Goal: Task Accomplishment & Management: Manage account settings

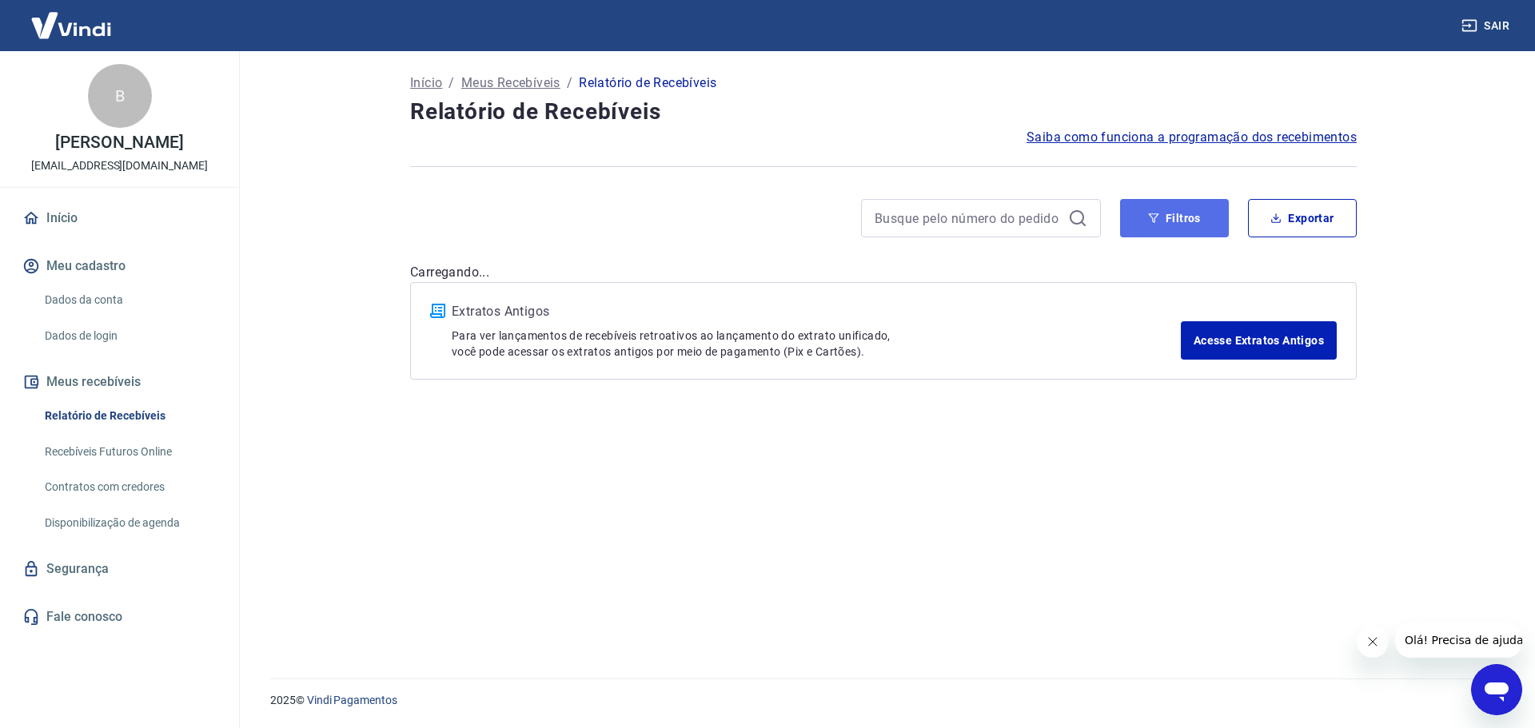
click at [1176, 210] on button "Filtros" at bounding box center [1174, 218] width 109 height 38
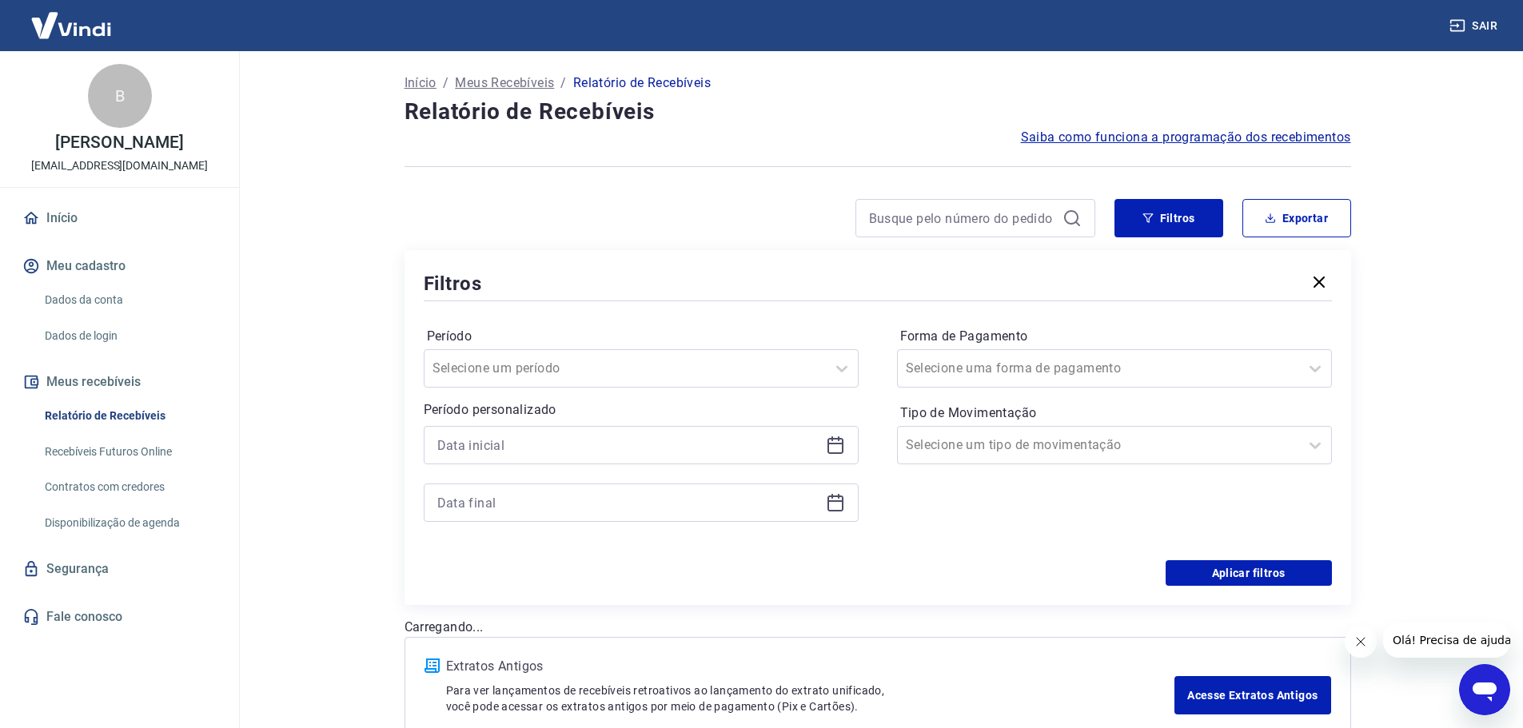
click at [829, 448] on icon at bounding box center [835, 445] width 19 height 19
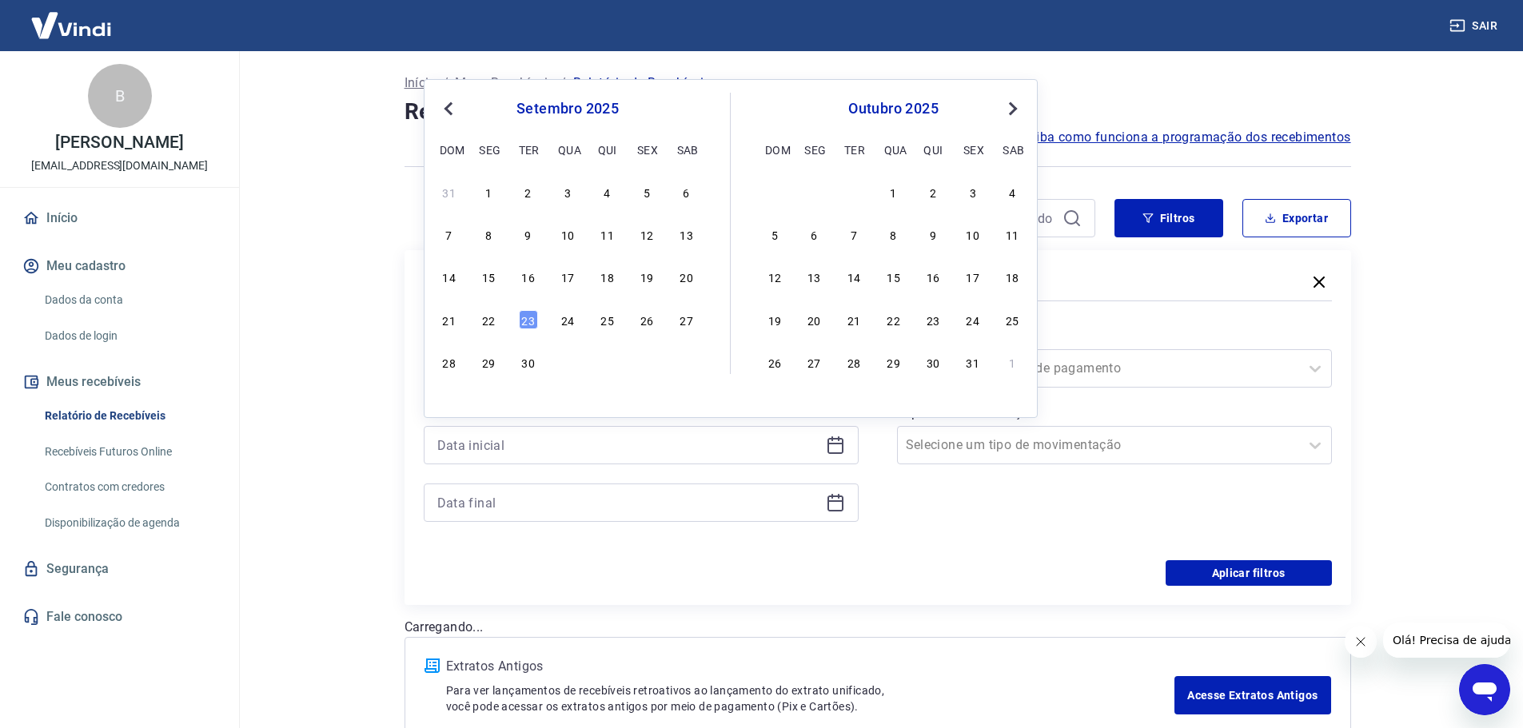
click at [647, 285] on div "19" at bounding box center [646, 276] width 19 height 19
type input "[DATE]"
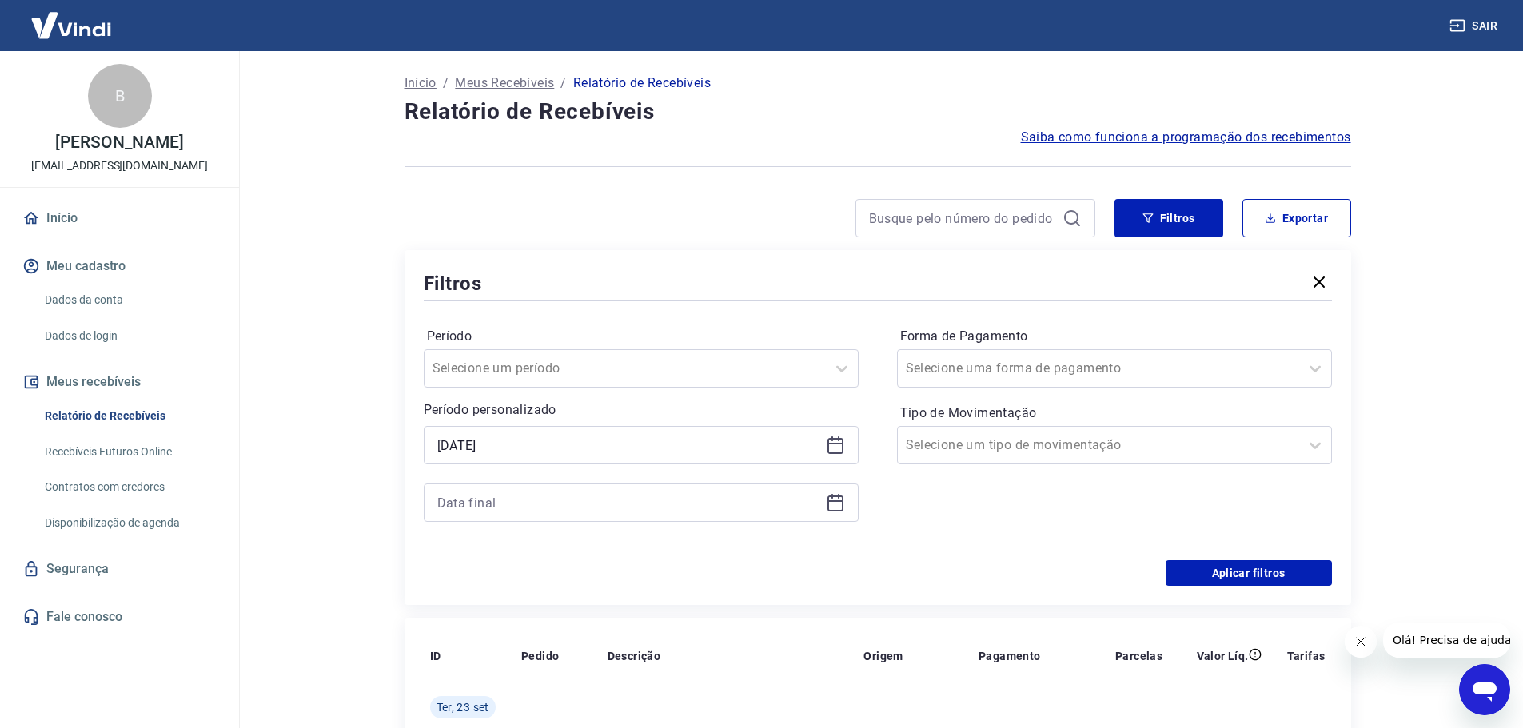
click at [833, 511] on icon at bounding box center [835, 504] width 16 height 16
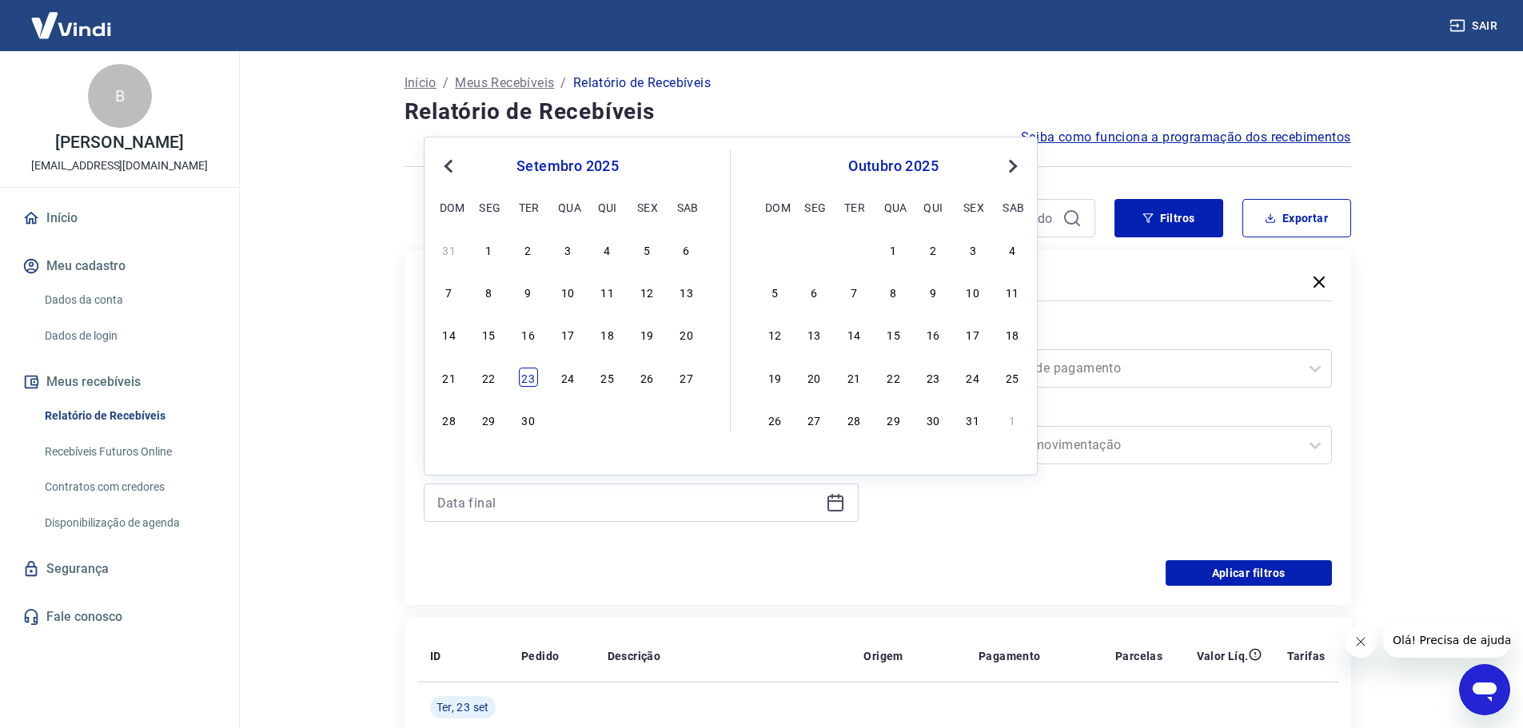
click at [522, 377] on div "23" at bounding box center [528, 377] width 19 height 19
type input "[DATE]"
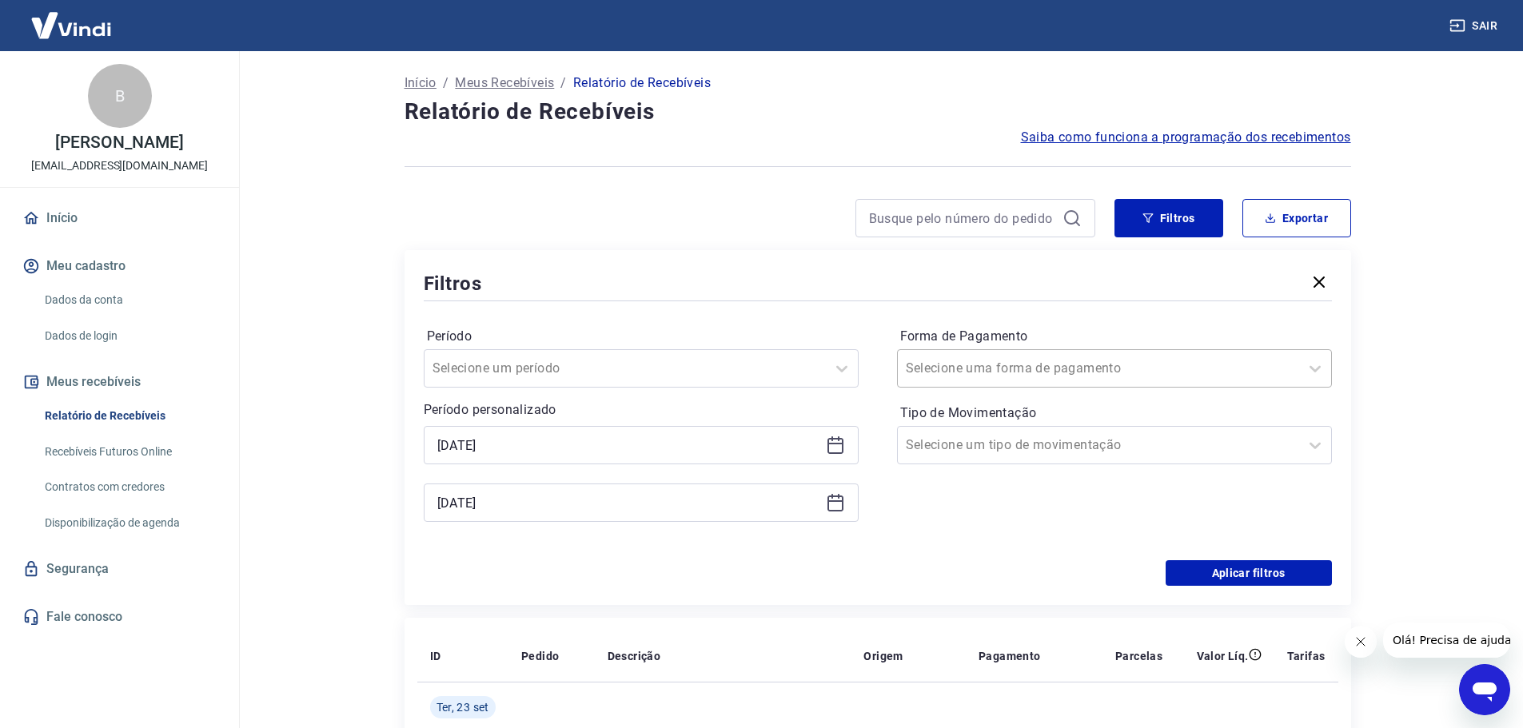
click at [1099, 380] on div "Selecione uma forma de pagamento" at bounding box center [1098, 368] width 401 height 29
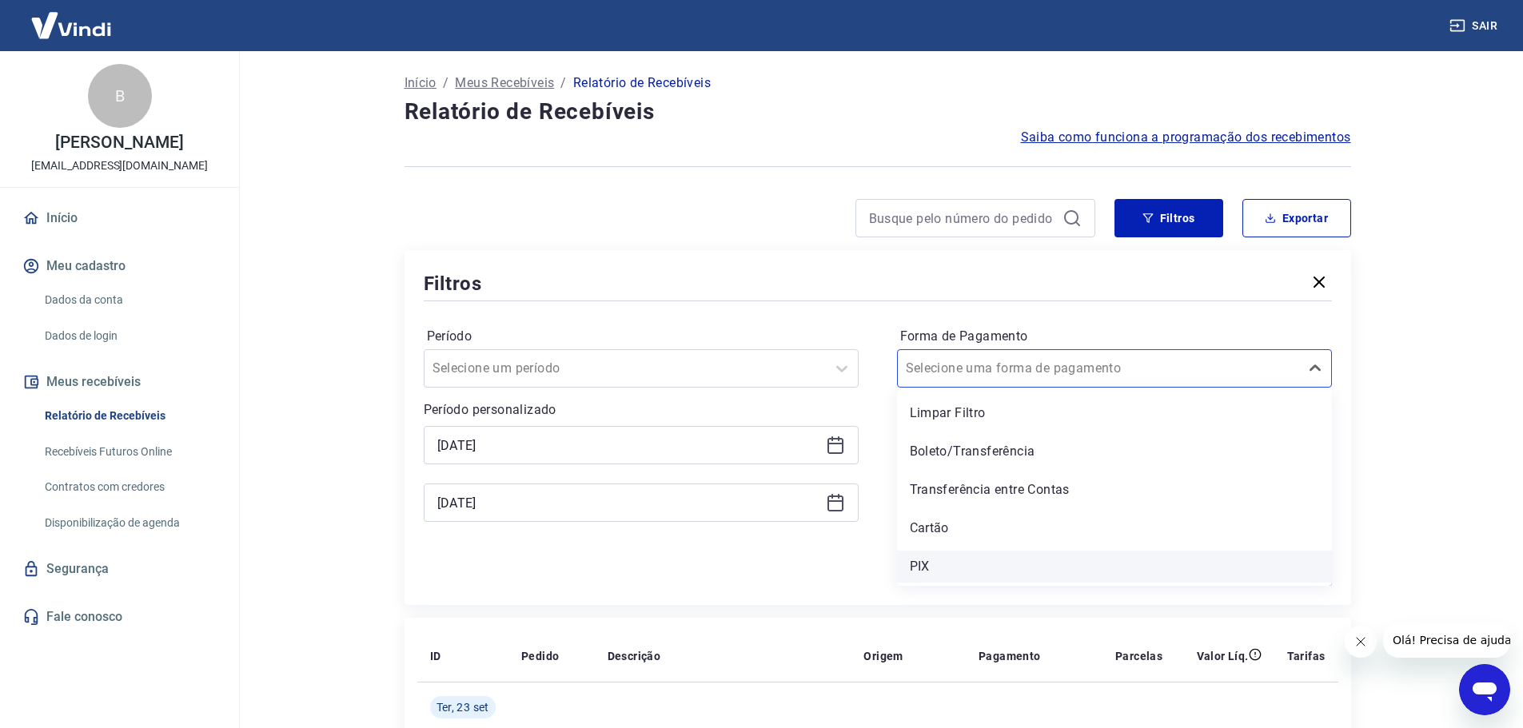
click at [950, 561] on div "PIX" at bounding box center [1114, 567] width 435 height 32
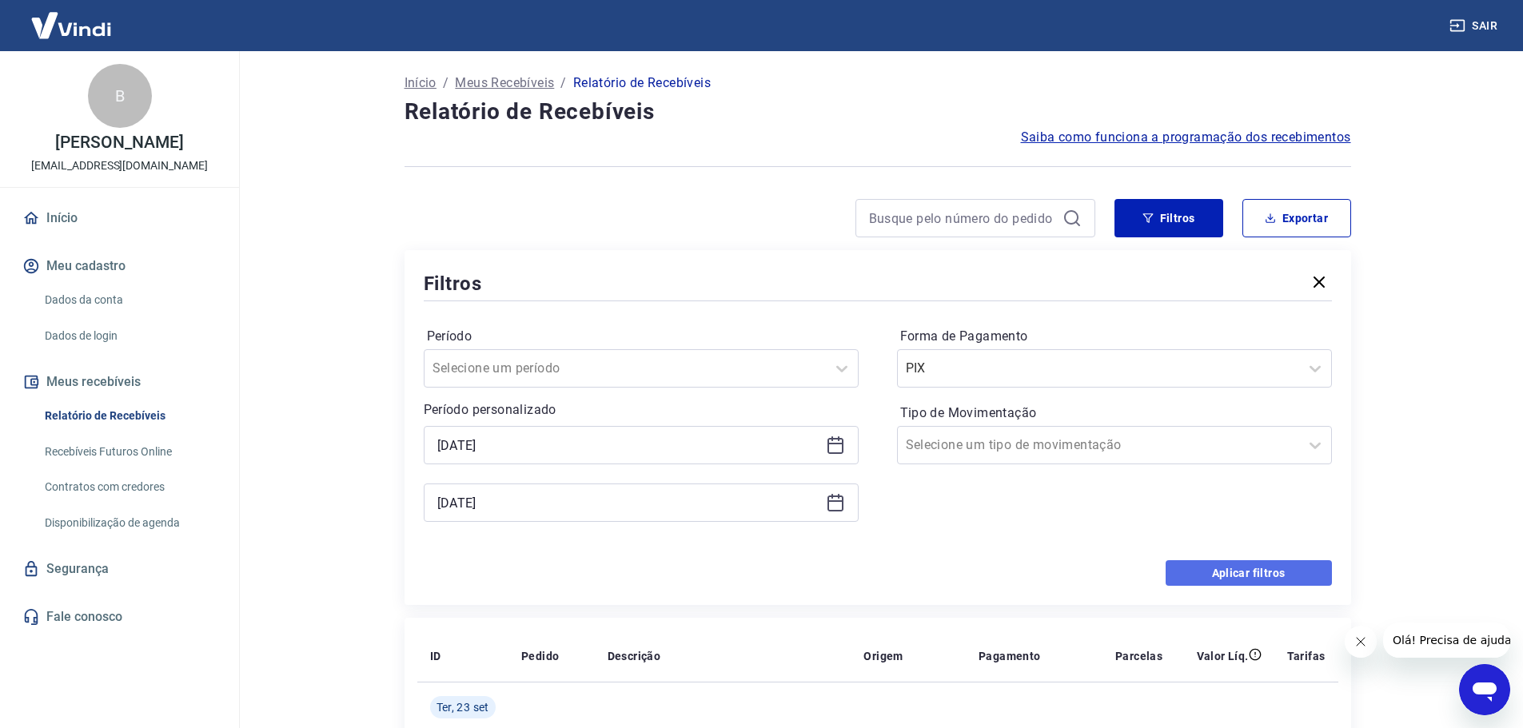
click at [1249, 579] on button "Aplicar filtros" at bounding box center [1248, 573] width 166 height 26
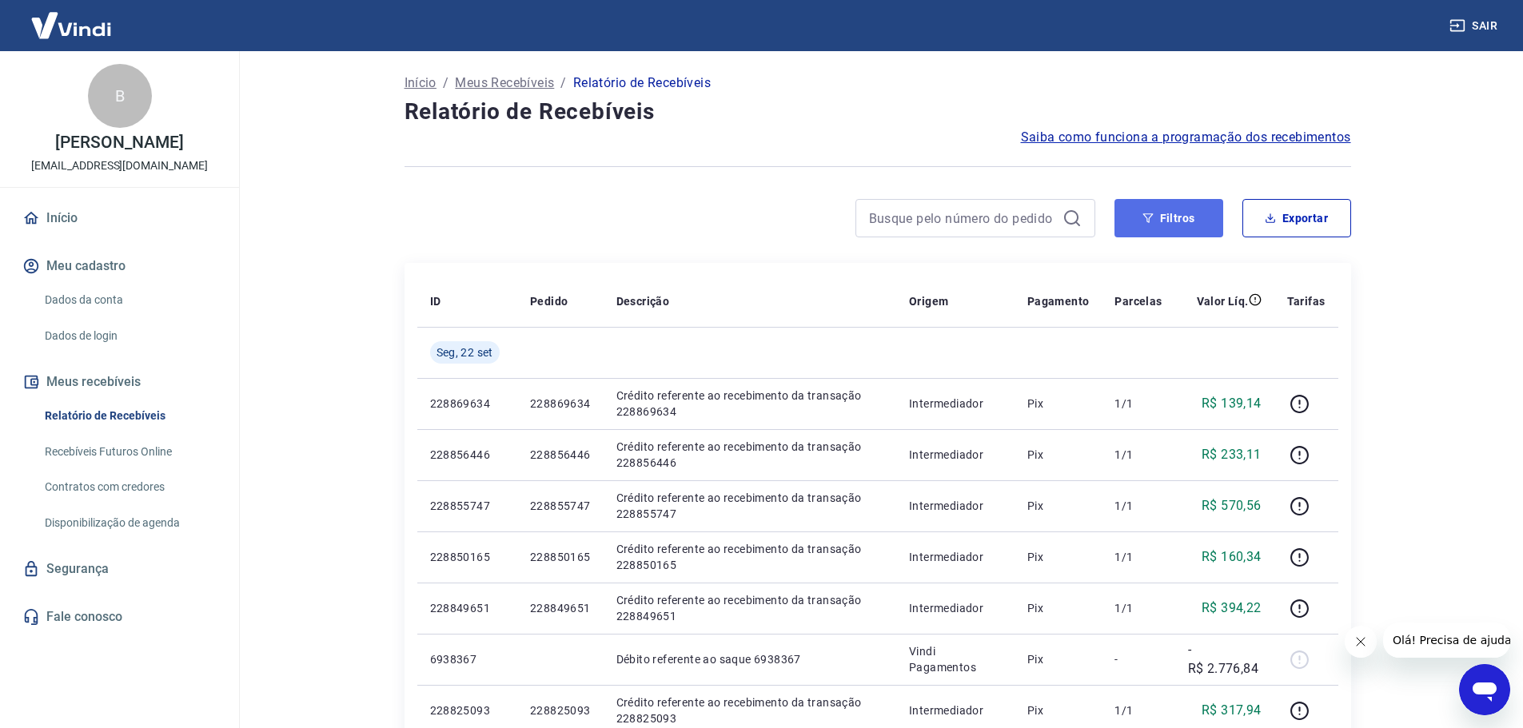
click at [1190, 215] on button "Filtros" at bounding box center [1168, 218] width 109 height 38
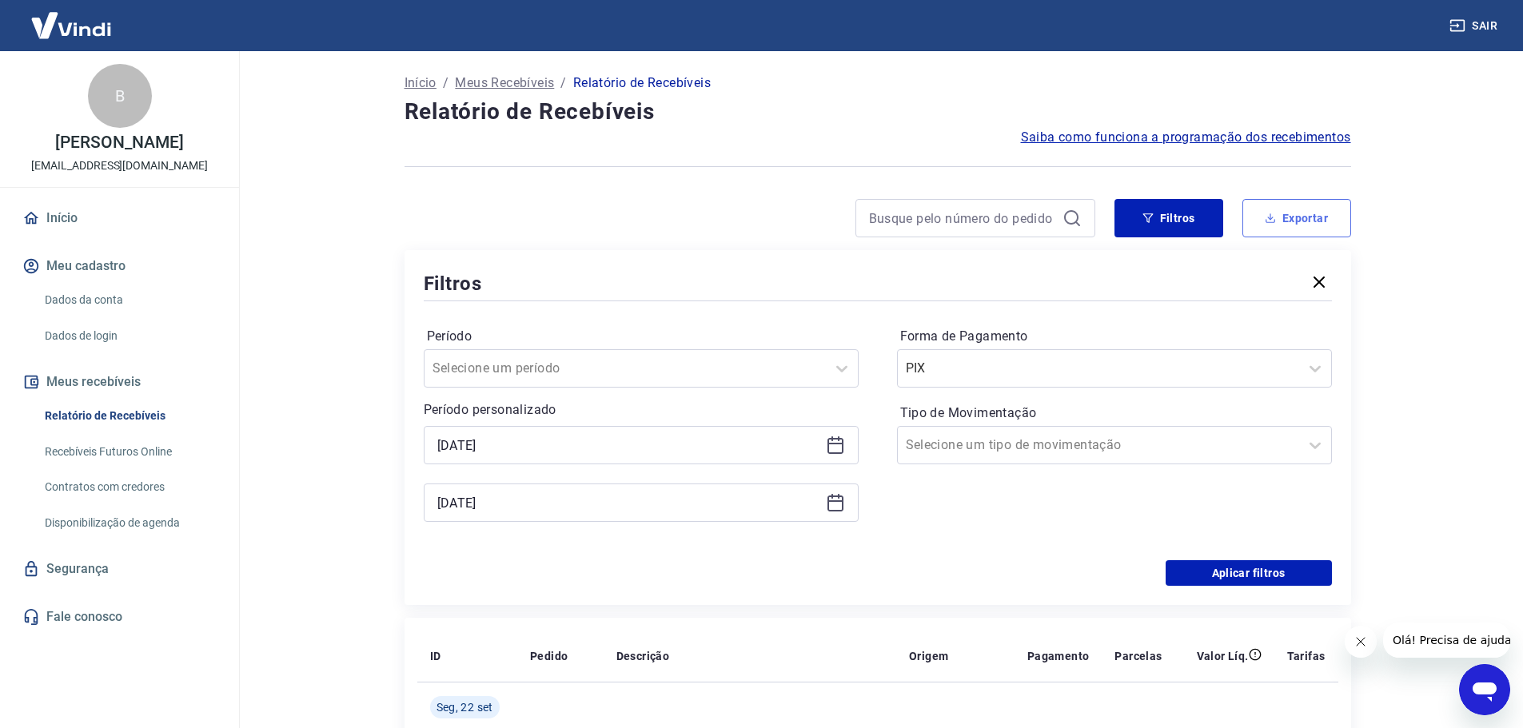
click at [1286, 220] on button "Exportar" at bounding box center [1296, 218] width 109 height 38
type input "[DATE]"
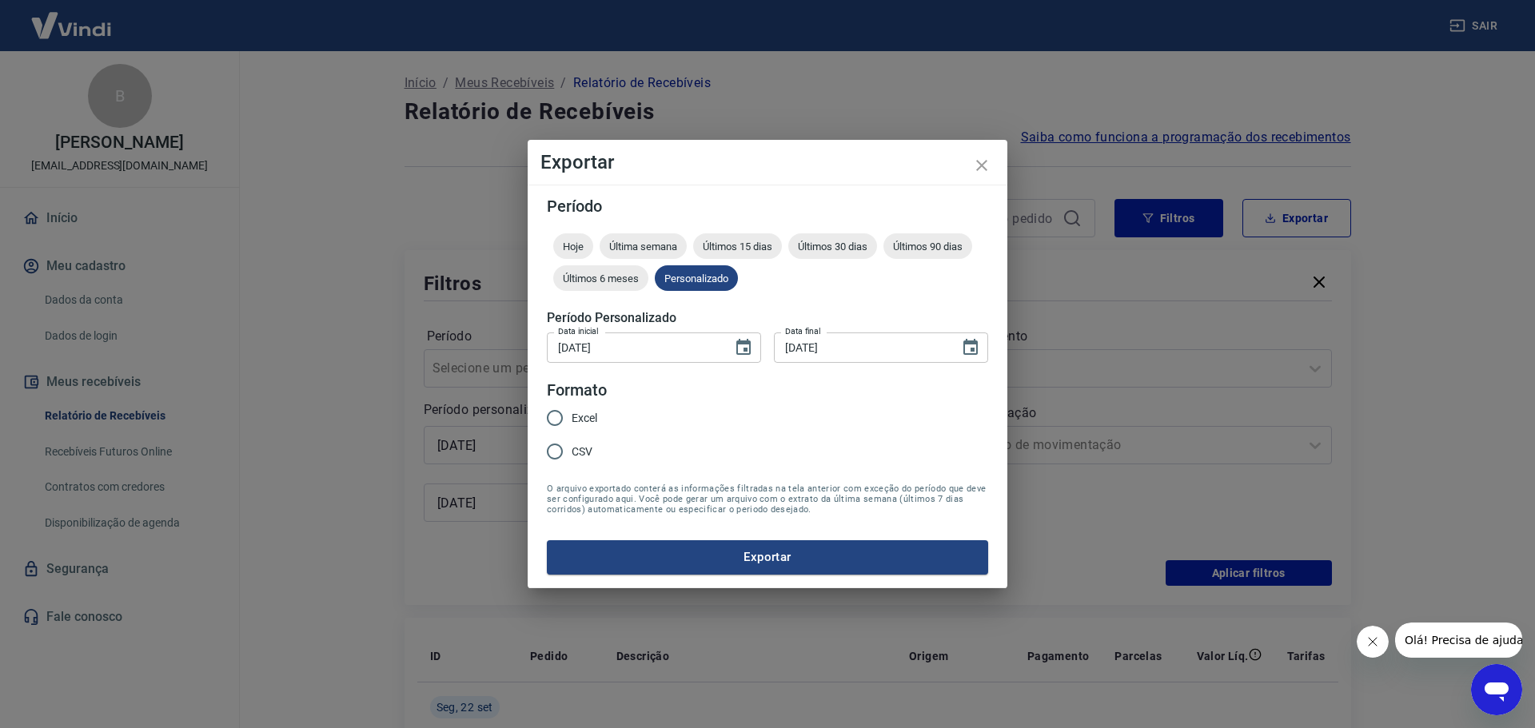
click at [591, 415] on span "Excel" at bounding box center [584, 418] width 26 height 17
click at [571, 415] on input "Excel" at bounding box center [555, 418] width 34 height 34
radio input "true"
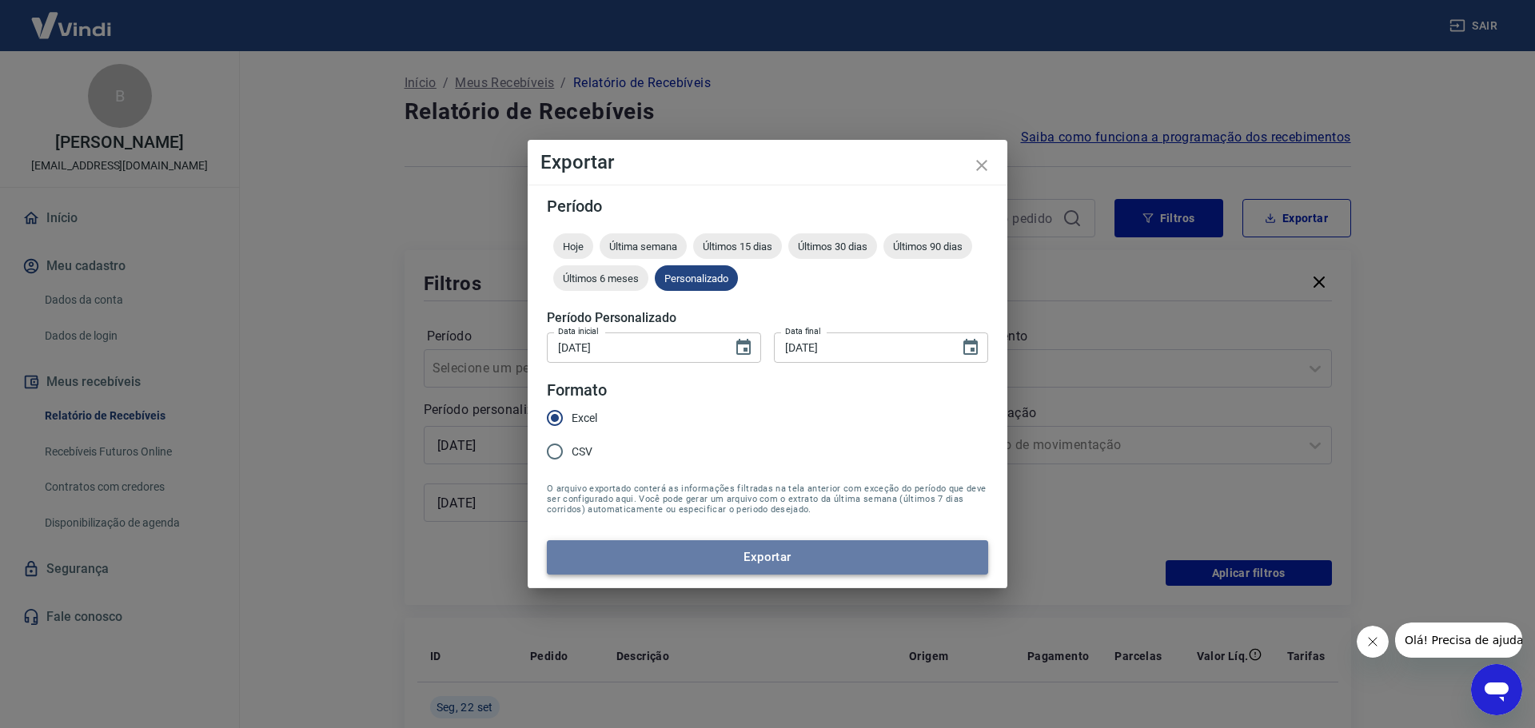
click at [682, 559] on button "Exportar" at bounding box center [767, 557] width 441 height 34
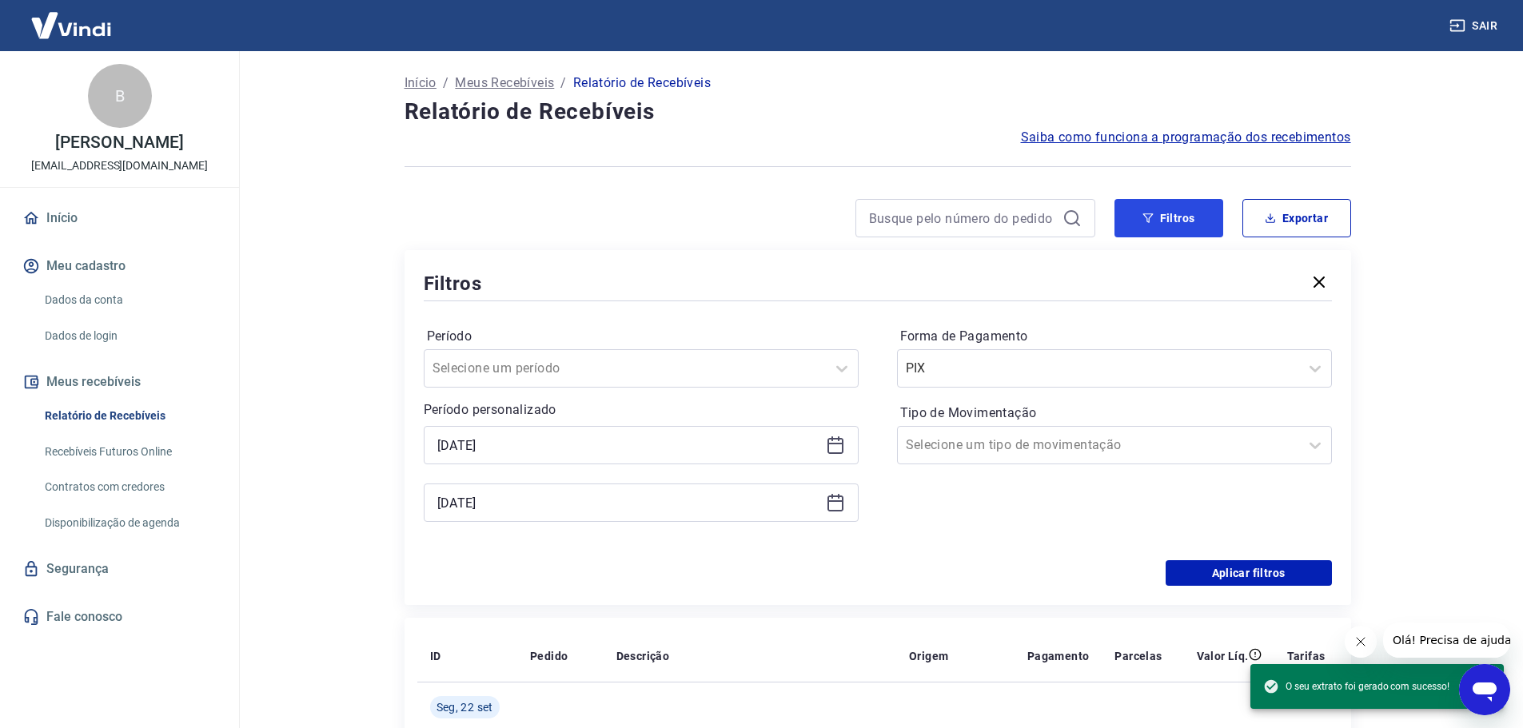
drag, startPoint x: 1160, startPoint y: 224, endPoint x: 1148, endPoint y: 254, distance: 32.7
click at [1160, 224] on button "Filtros" at bounding box center [1168, 218] width 109 height 38
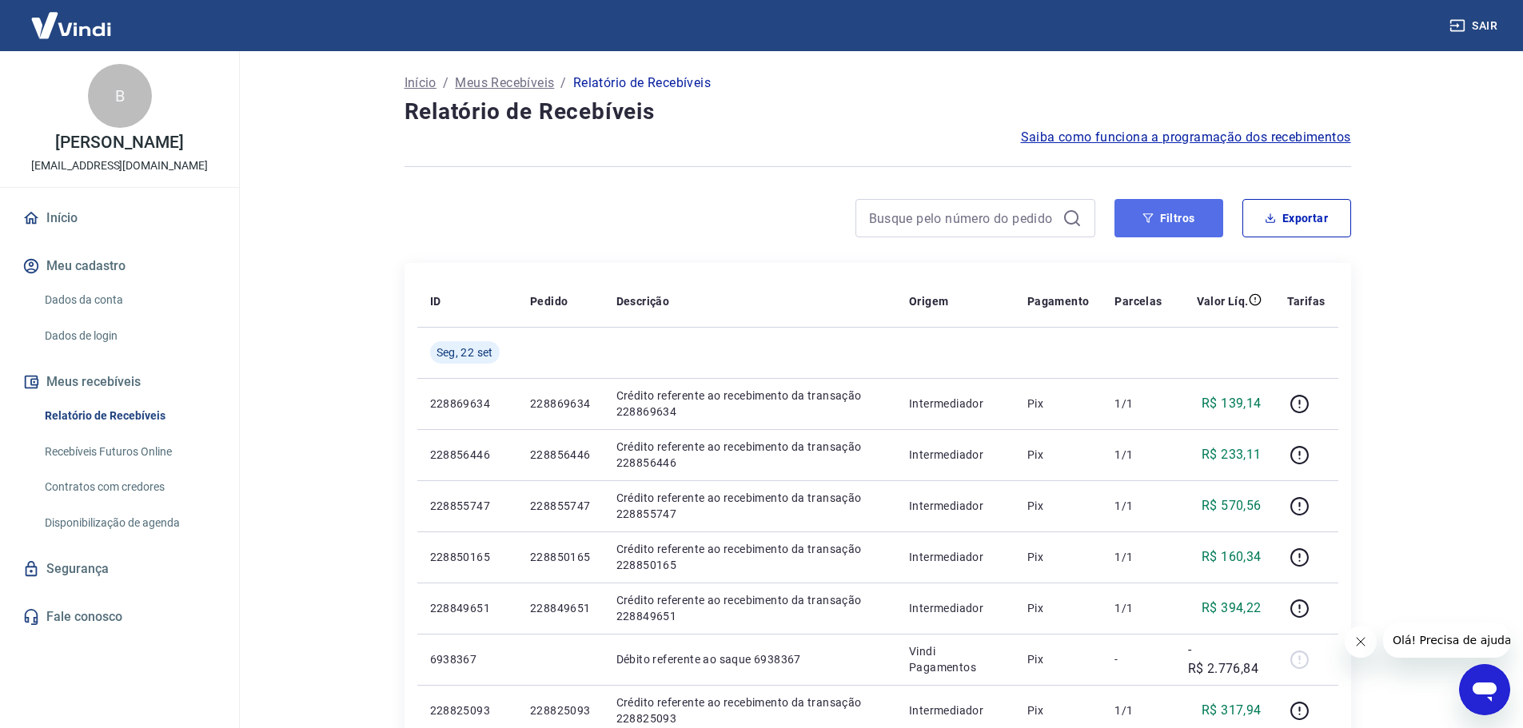
click at [1157, 225] on button "Filtros" at bounding box center [1168, 218] width 109 height 38
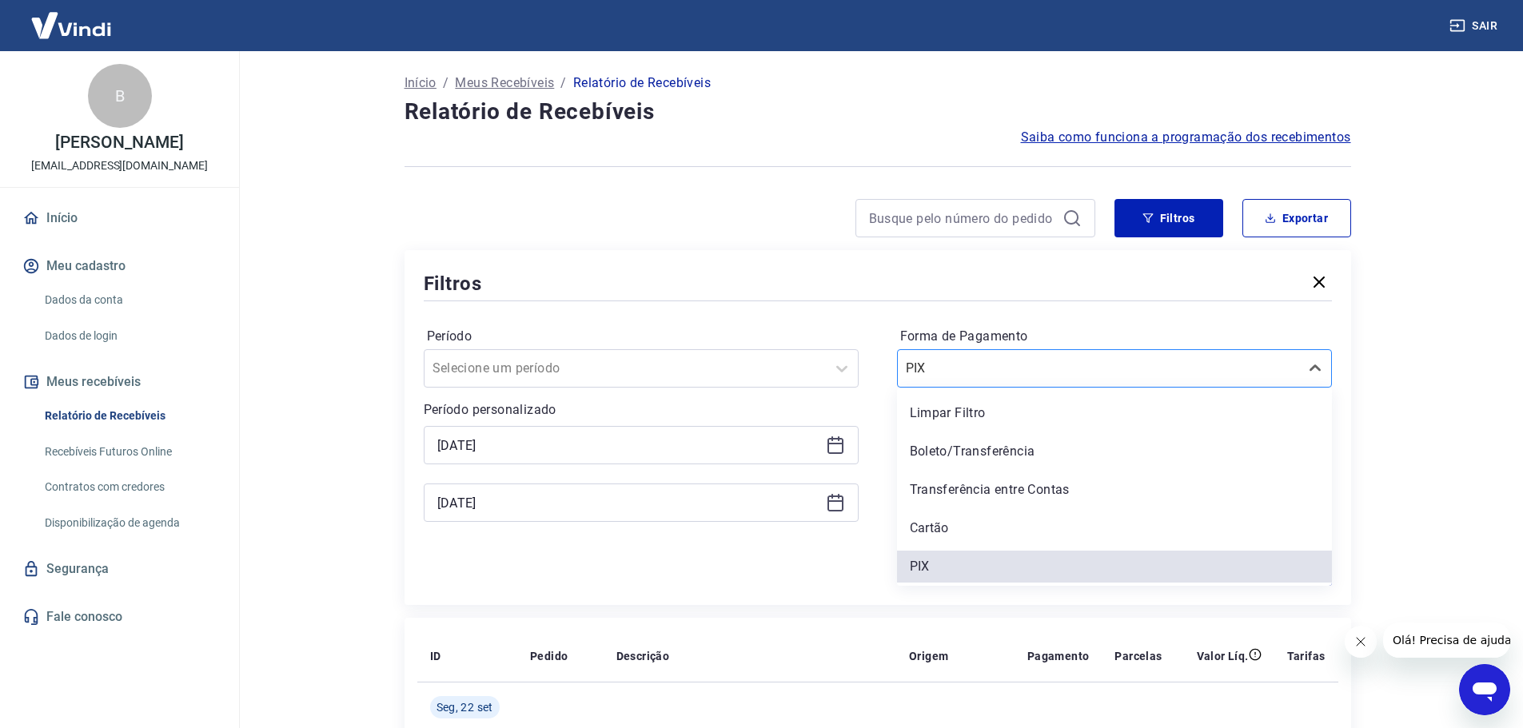
click at [1004, 380] on div "PIX" at bounding box center [1098, 368] width 401 height 29
click at [964, 445] on div "Boleto/Transferência" at bounding box center [1114, 452] width 435 height 32
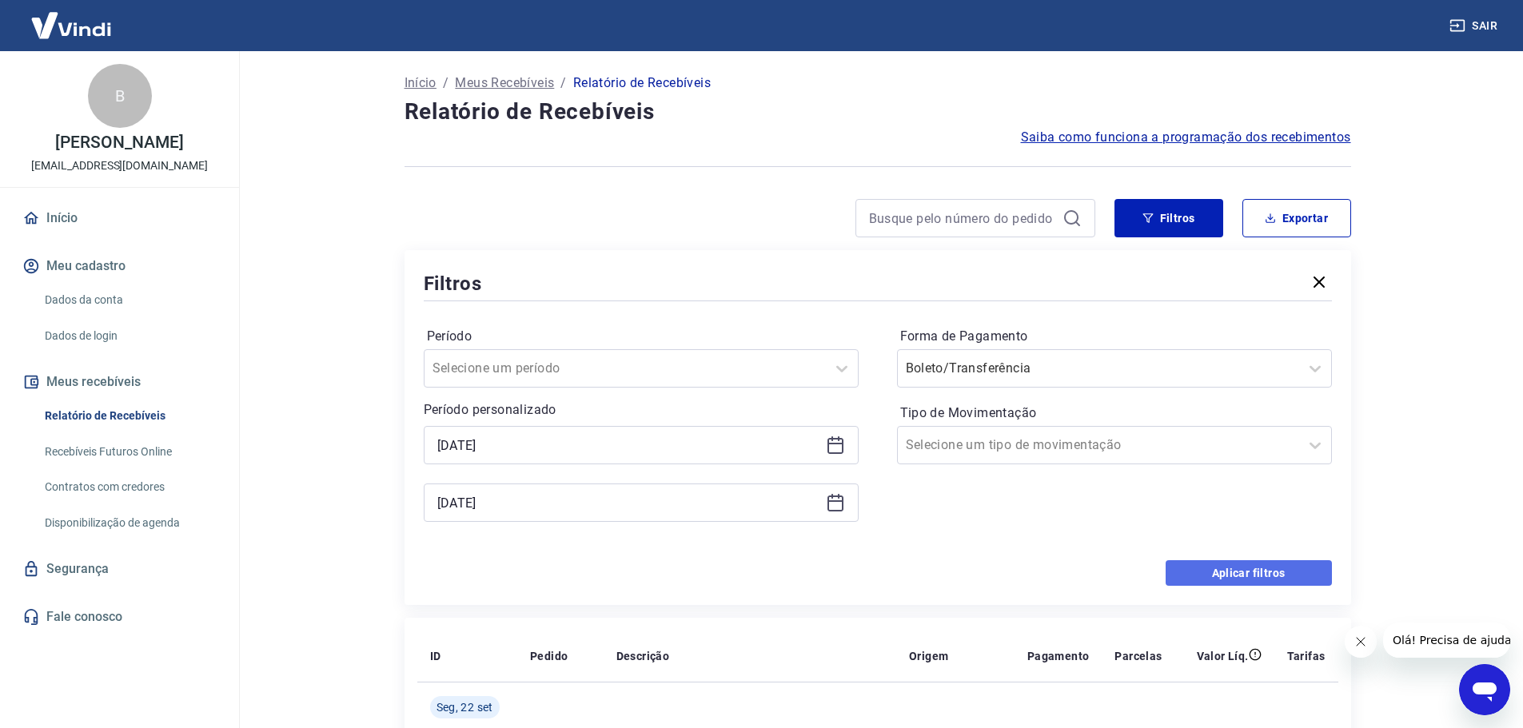
click at [1222, 572] on button "Aplicar filtros" at bounding box center [1248, 573] width 166 height 26
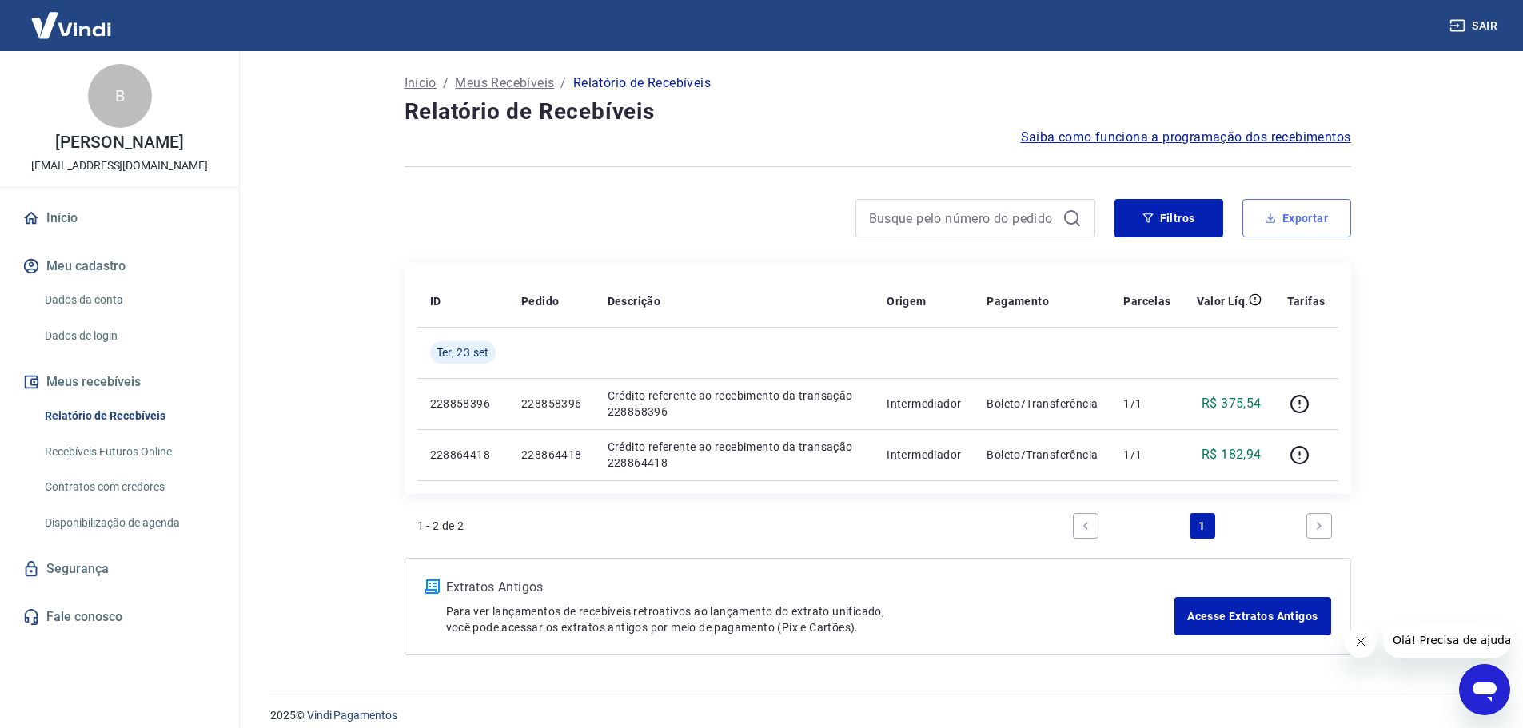
click at [1298, 226] on button "Exportar" at bounding box center [1296, 218] width 109 height 38
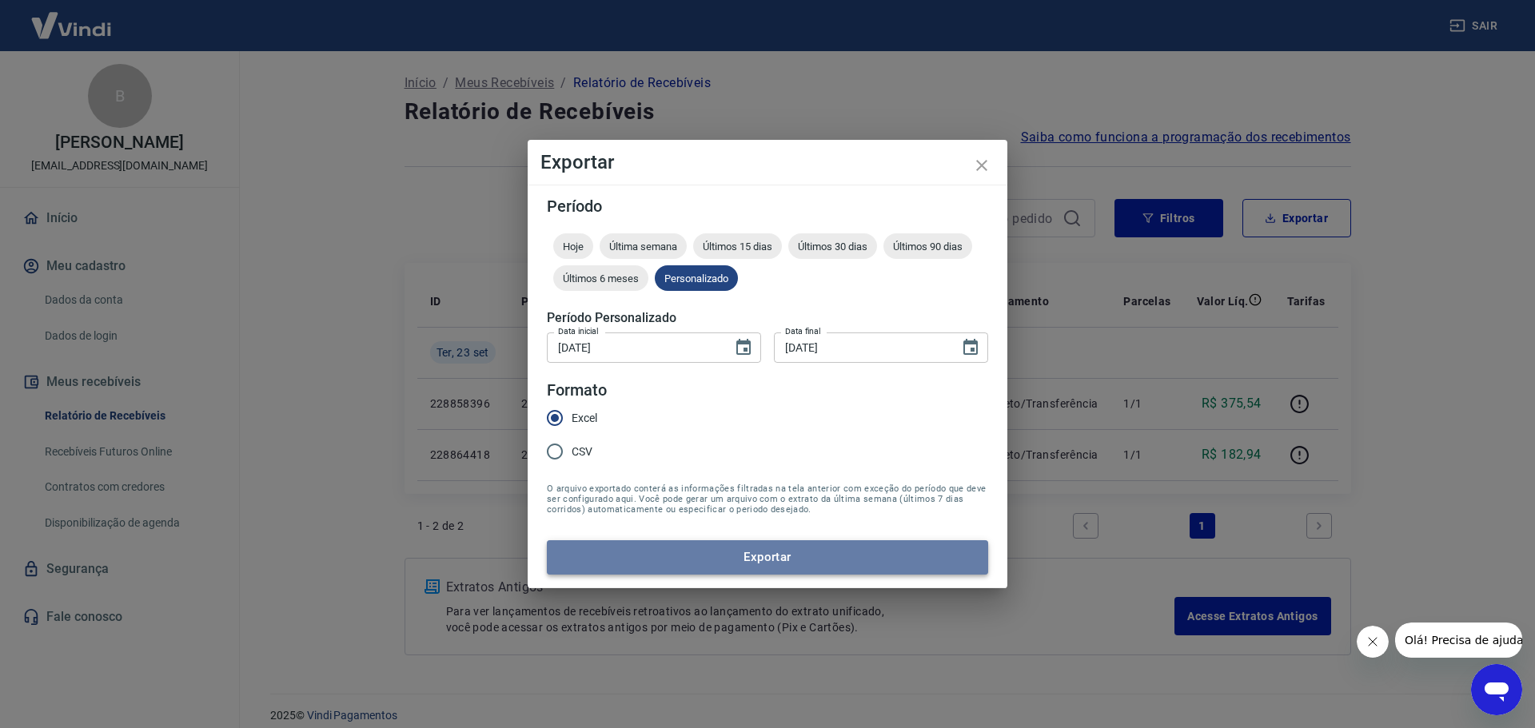
click at [655, 554] on button "Exportar" at bounding box center [767, 557] width 441 height 34
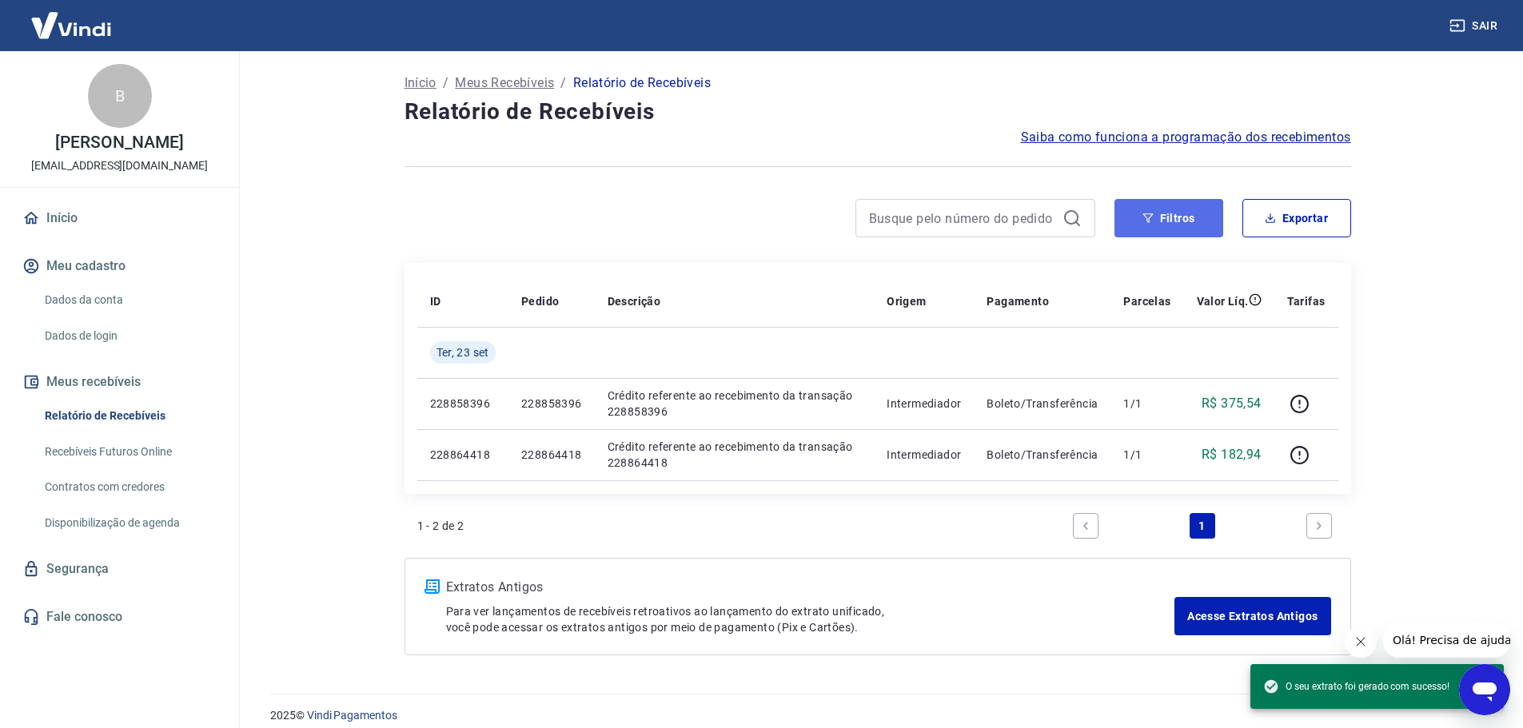
click at [1209, 212] on button "Filtros" at bounding box center [1168, 218] width 109 height 38
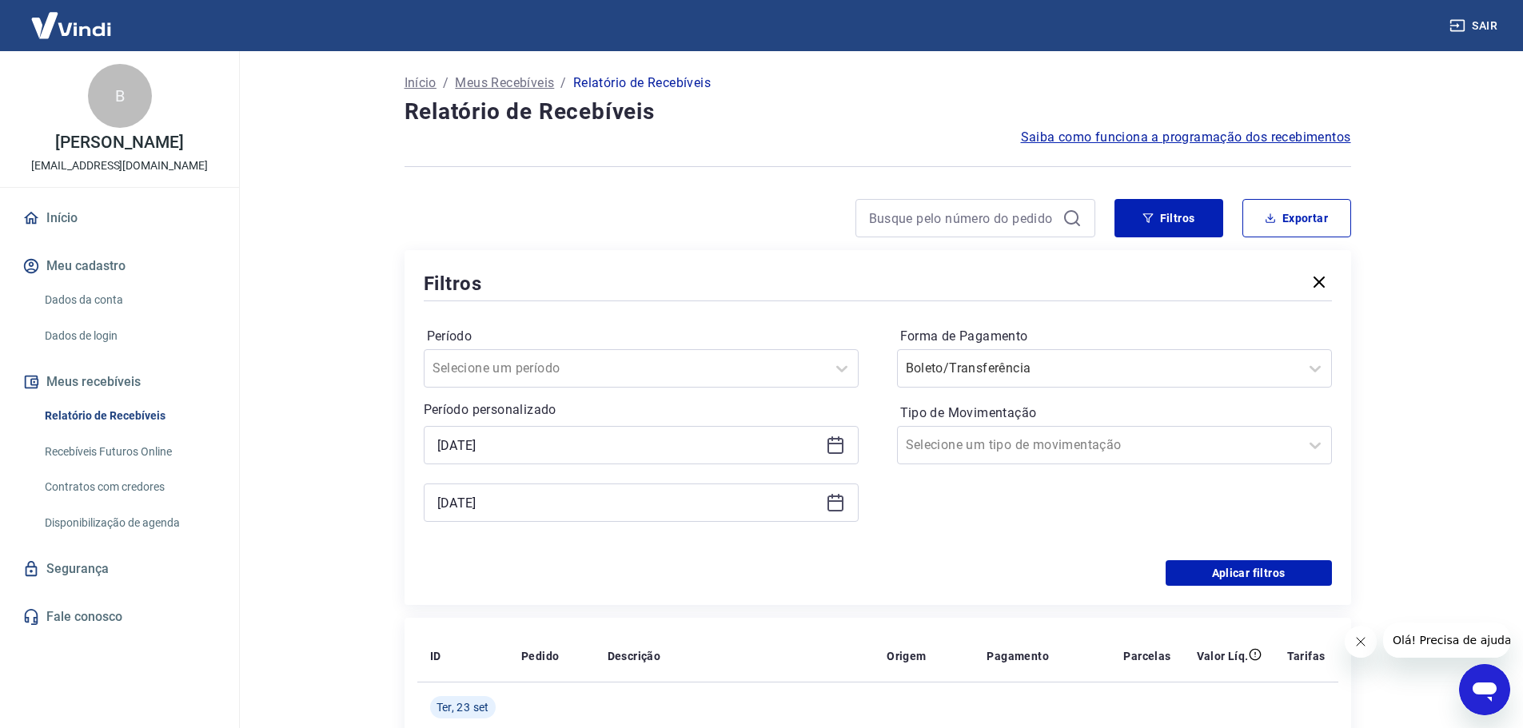
click at [845, 448] on div "[DATE]" at bounding box center [641, 445] width 435 height 38
click at [833, 448] on icon at bounding box center [835, 445] width 19 height 19
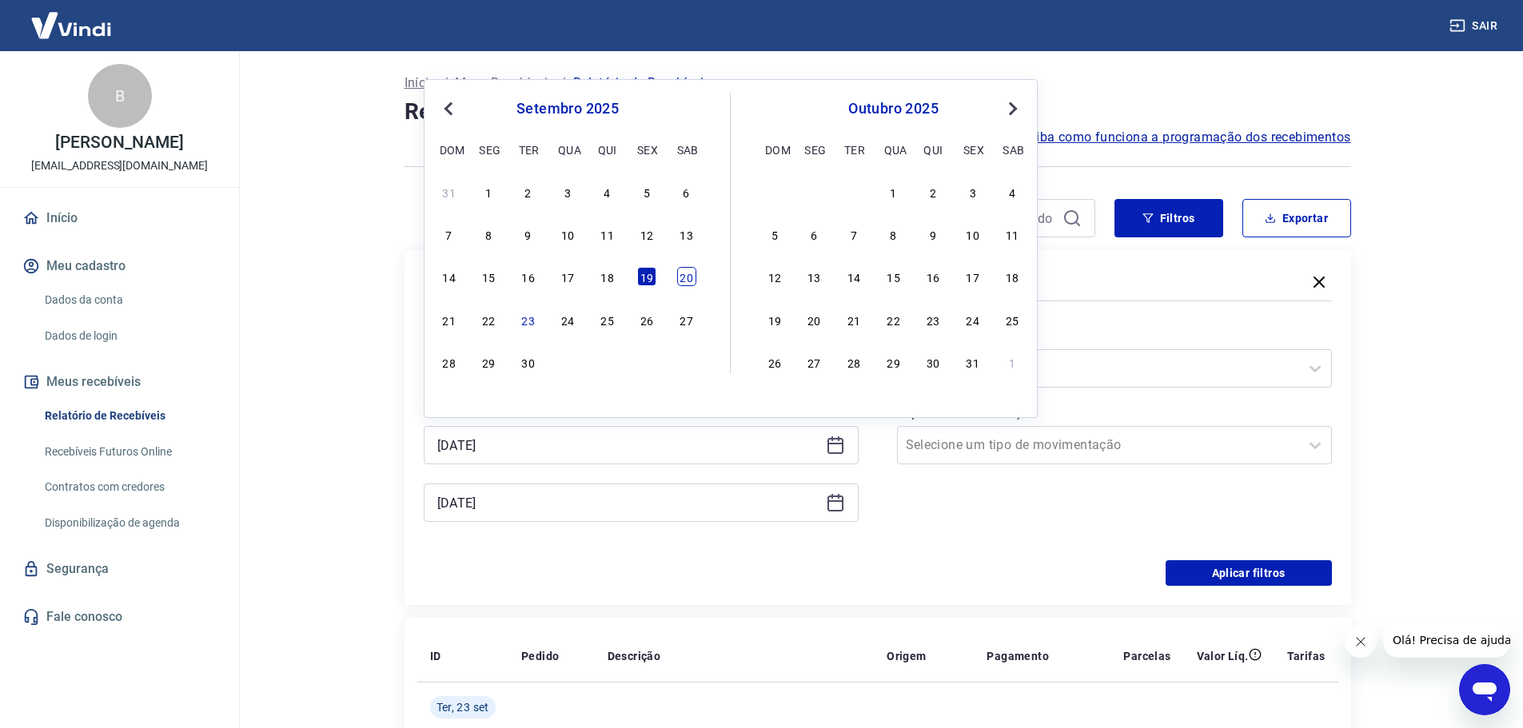
click at [680, 277] on div "20" at bounding box center [686, 276] width 19 height 19
type input "[DATE]"
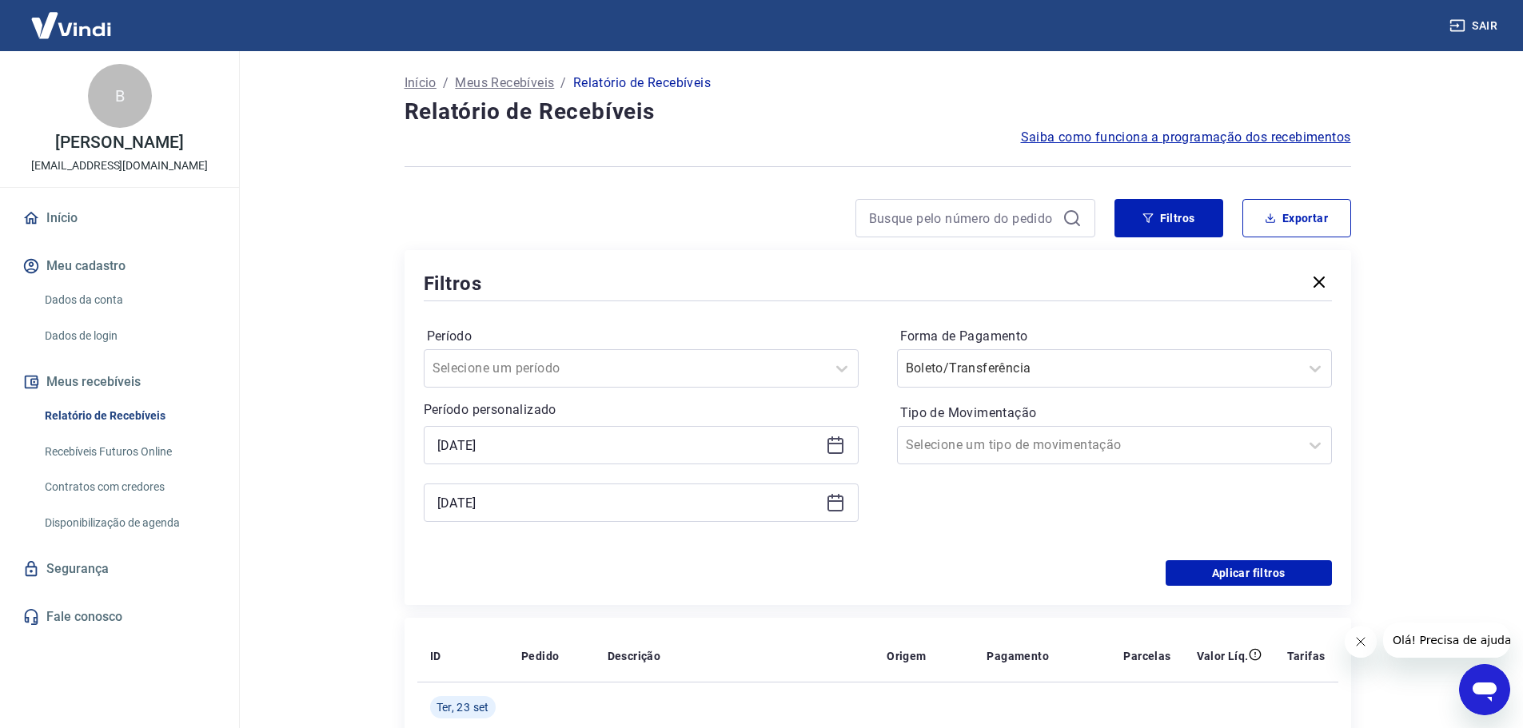
click at [829, 509] on icon at bounding box center [835, 502] width 19 height 19
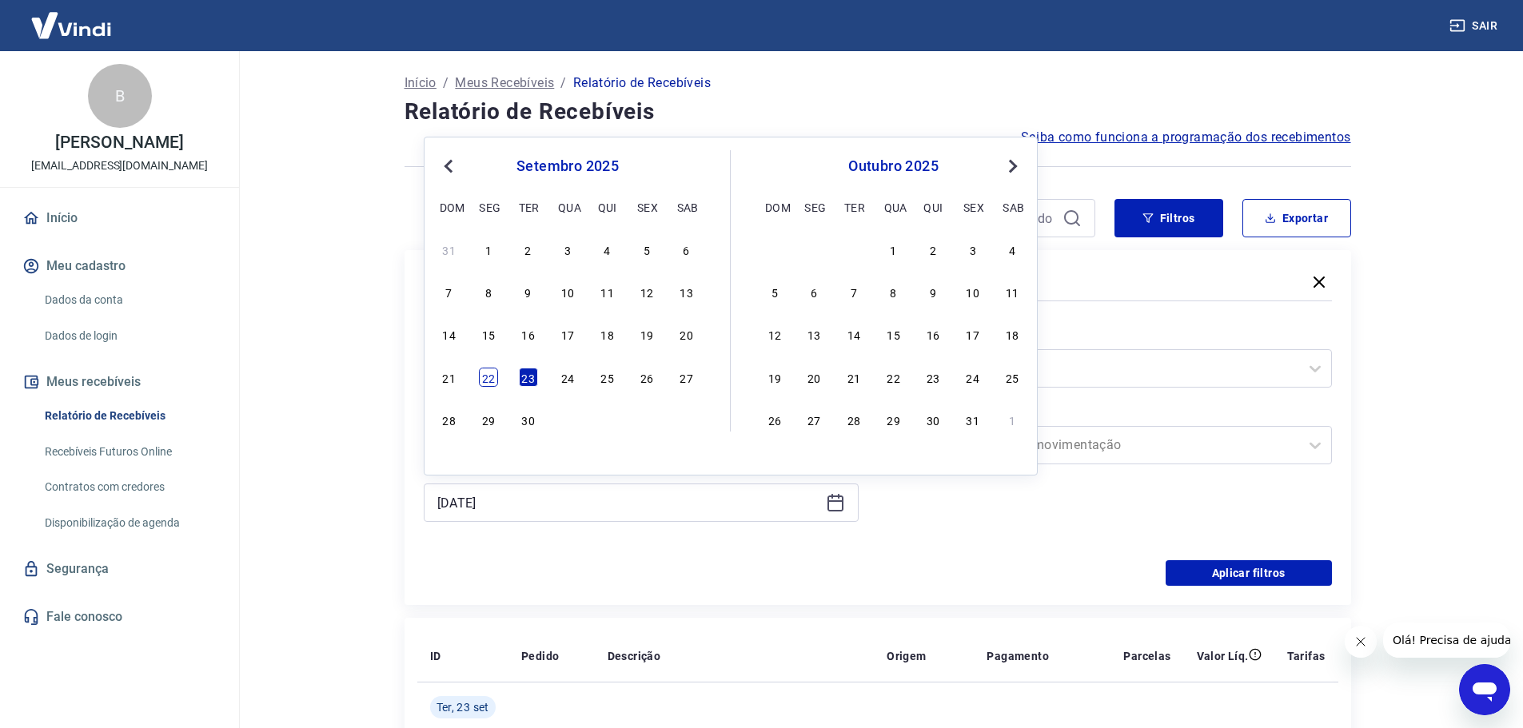
click at [492, 382] on div "22" at bounding box center [488, 377] width 19 height 19
type input "[DATE]"
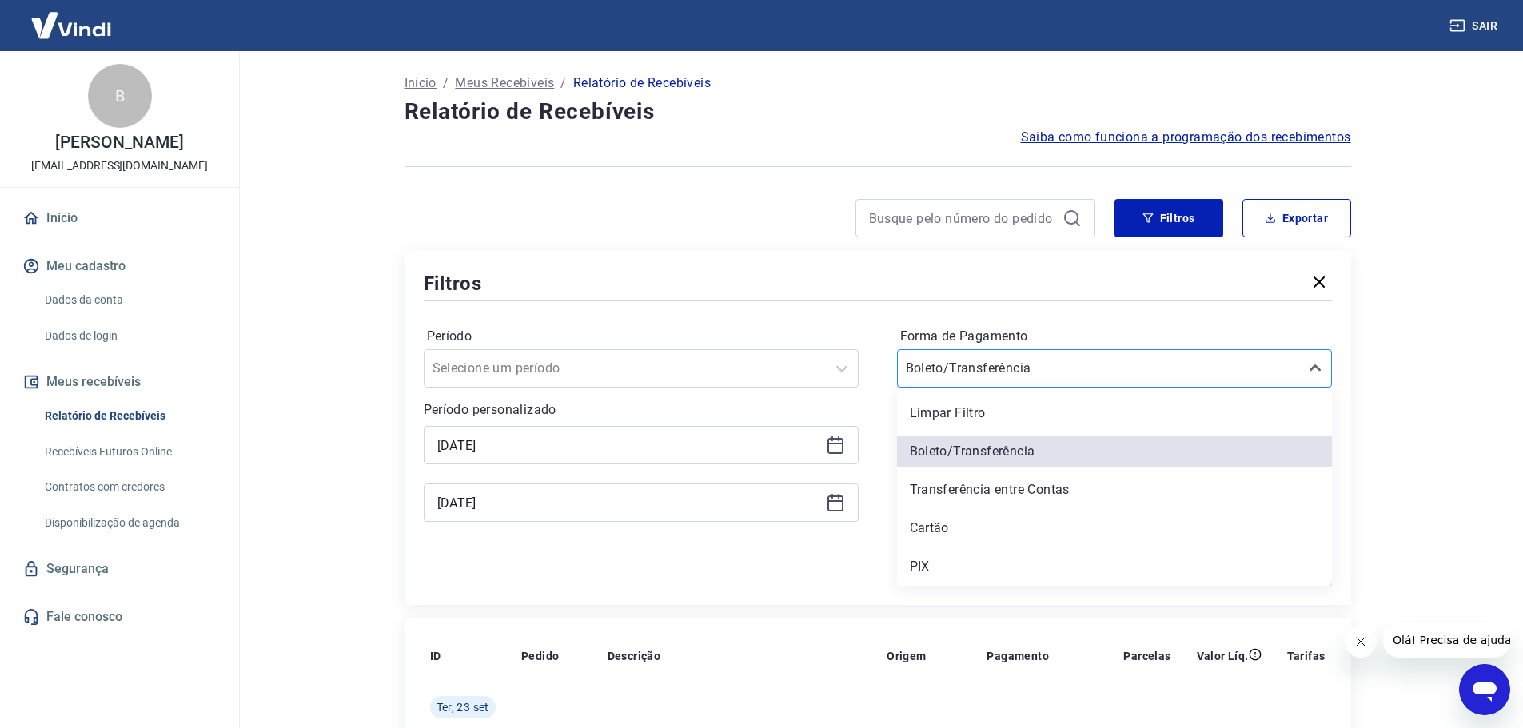
click at [1014, 358] on div at bounding box center [1098, 368] width 385 height 22
click at [953, 538] on div "Cartão" at bounding box center [1114, 528] width 435 height 32
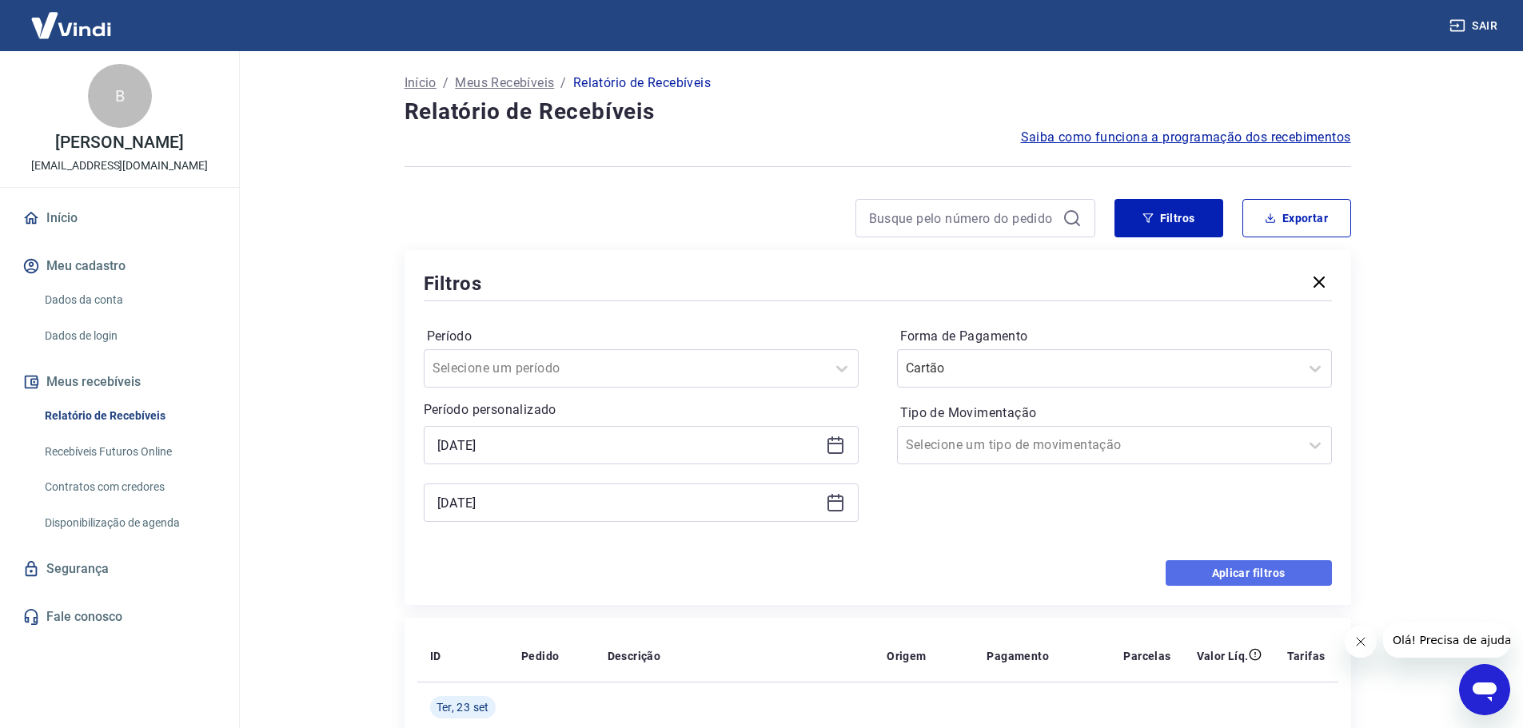
click at [1211, 571] on button "Aplicar filtros" at bounding box center [1248, 573] width 166 height 26
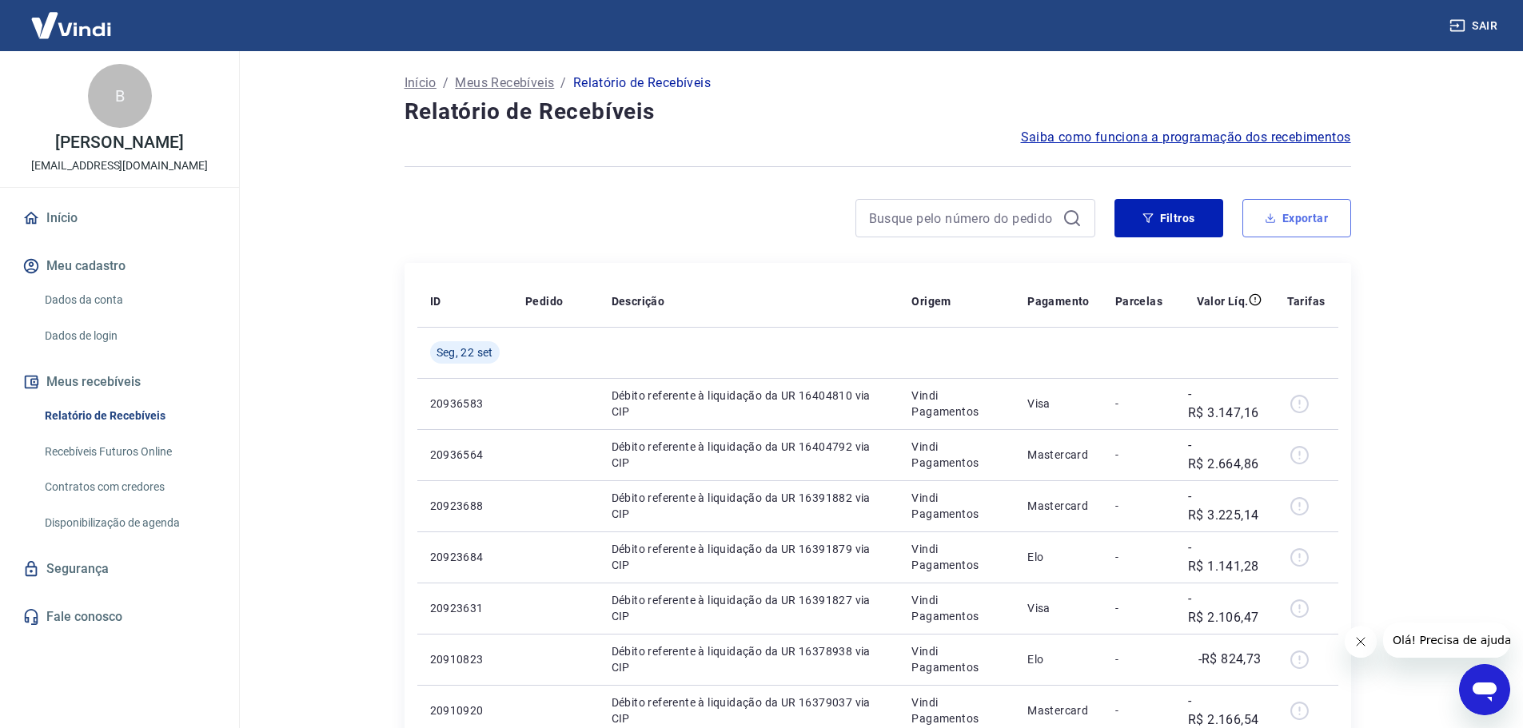
click at [1280, 222] on button "Exportar" at bounding box center [1296, 218] width 109 height 38
type input "[DATE]"
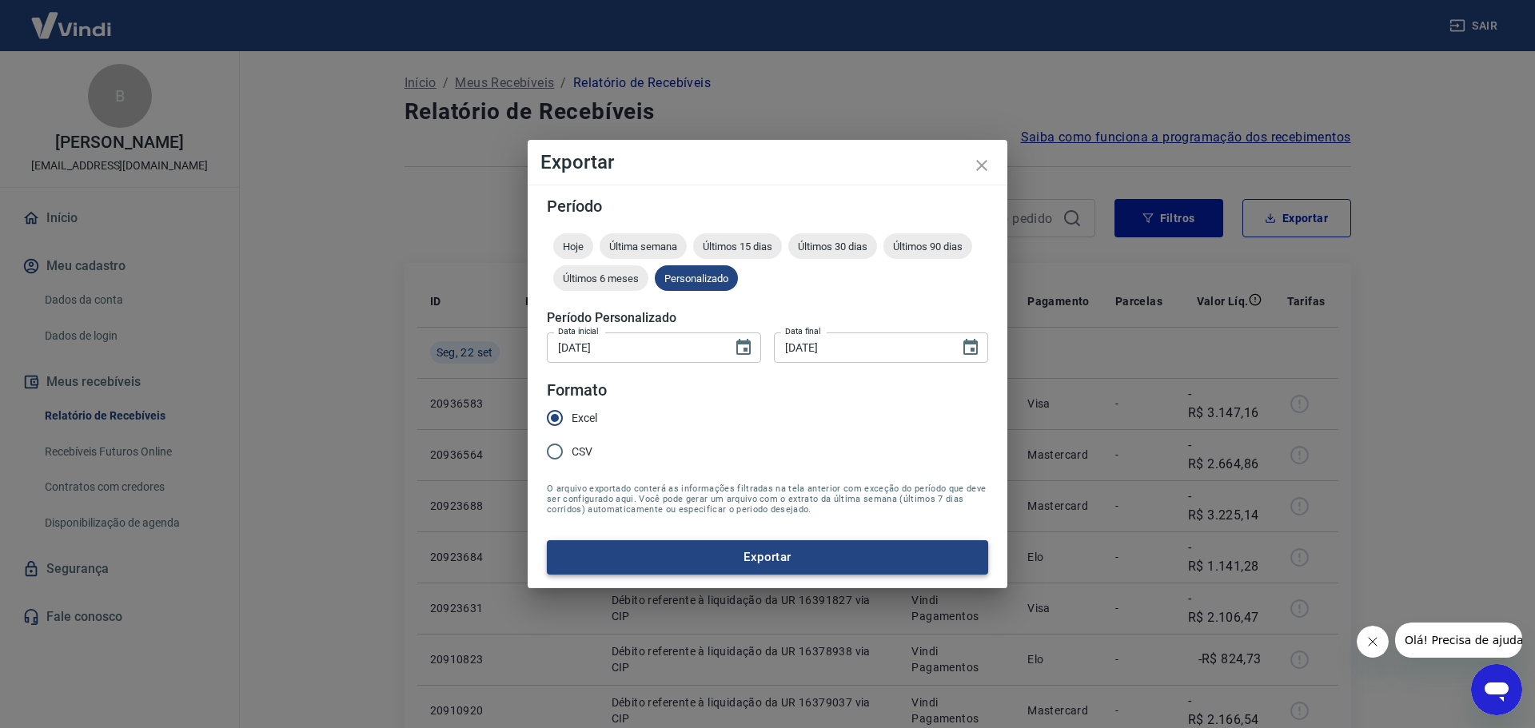
click at [691, 564] on button "Exportar" at bounding box center [767, 557] width 441 height 34
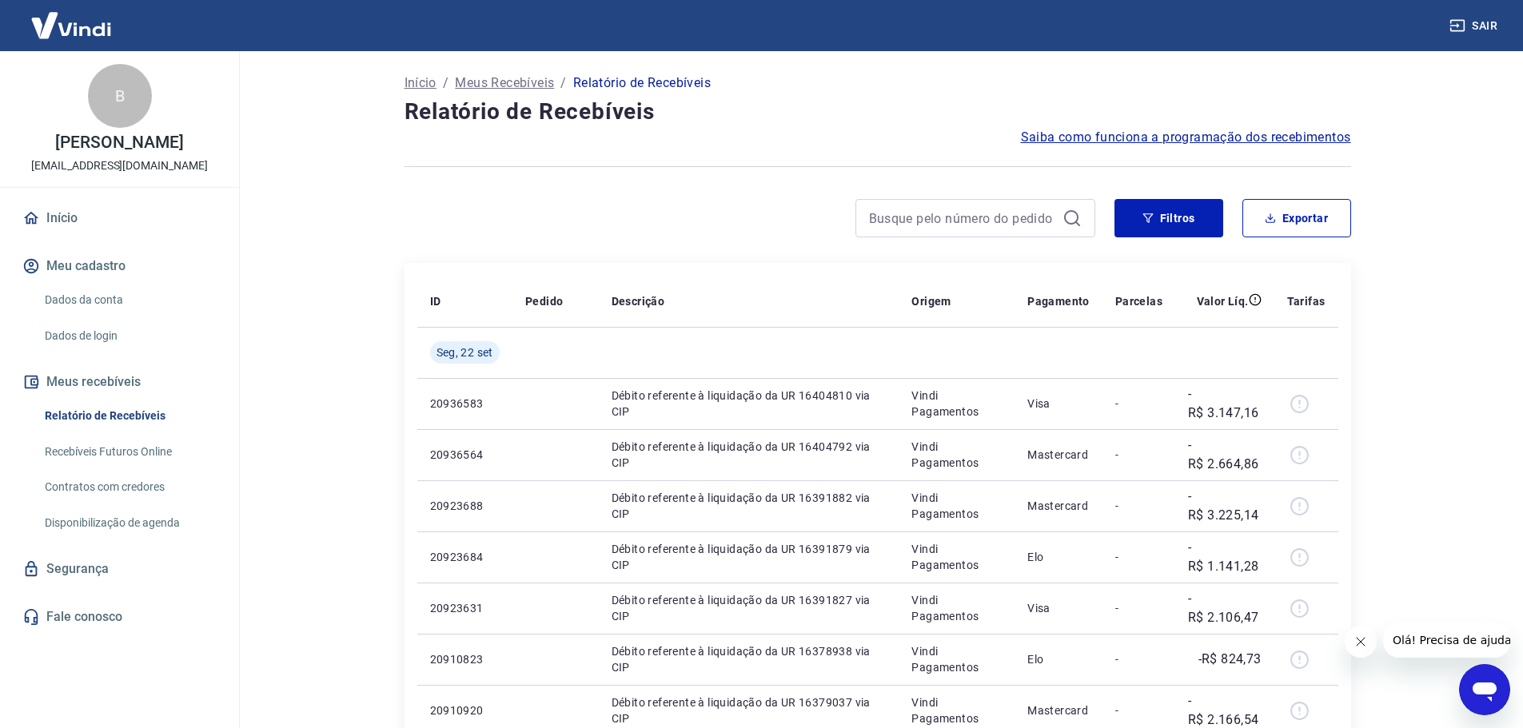
click at [1367, 640] on button "Fechar mensagem da empresa" at bounding box center [1360, 642] width 32 height 32
